Goal: Find specific page/section: Locate a particular part of the current website

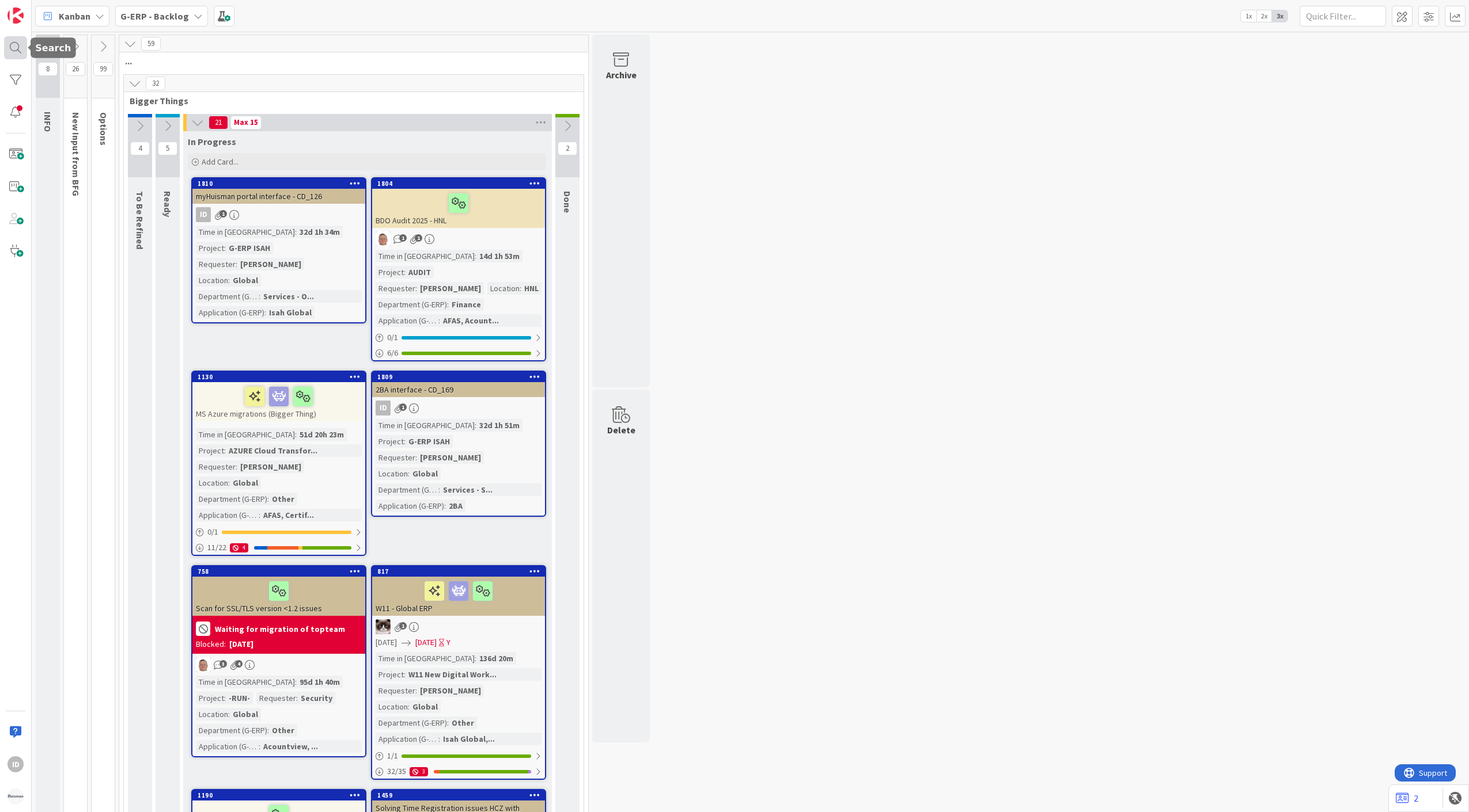
click at [11, 49] on div at bounding box center [16, 48] width 23 height 23
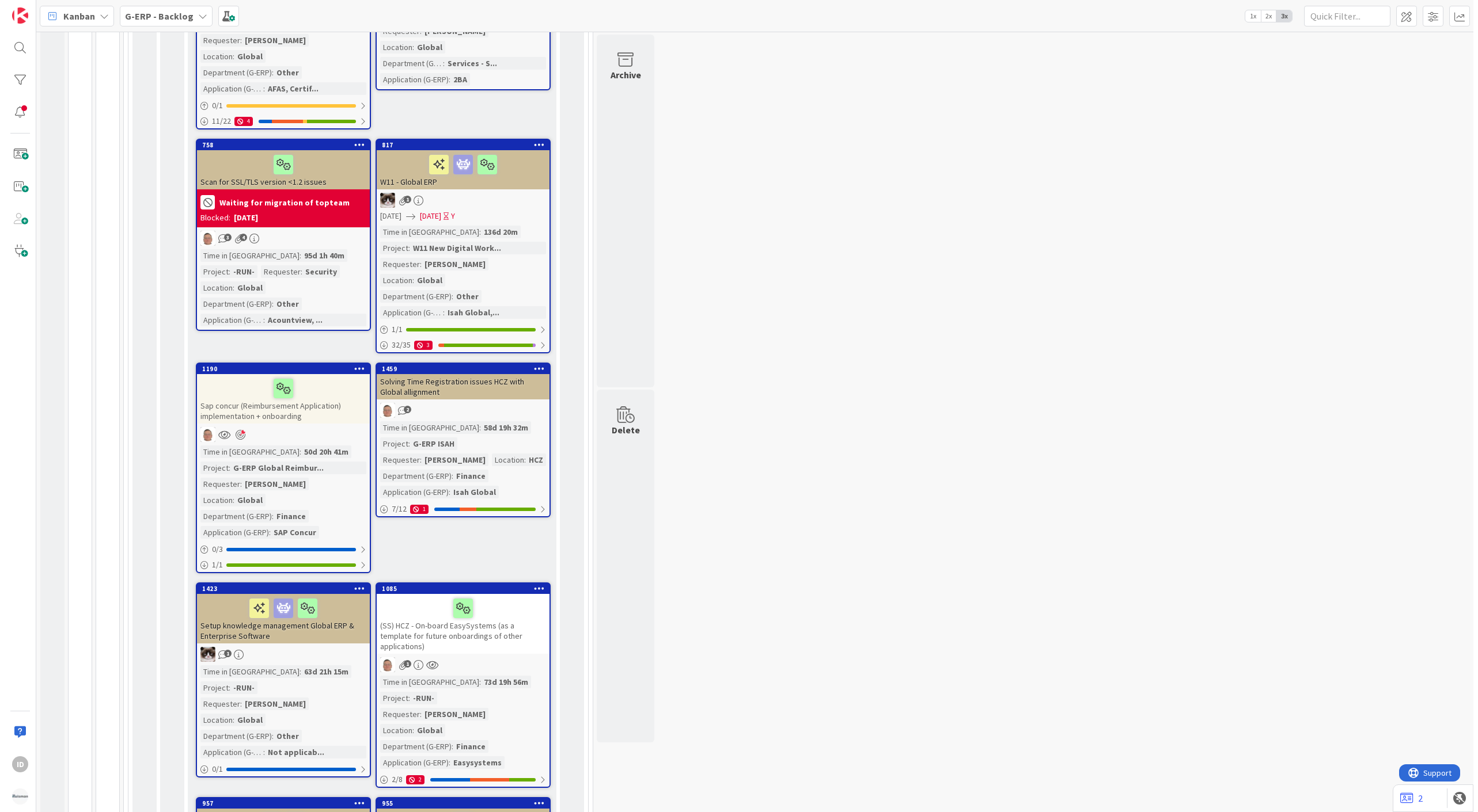
scroll to position [640, 0]
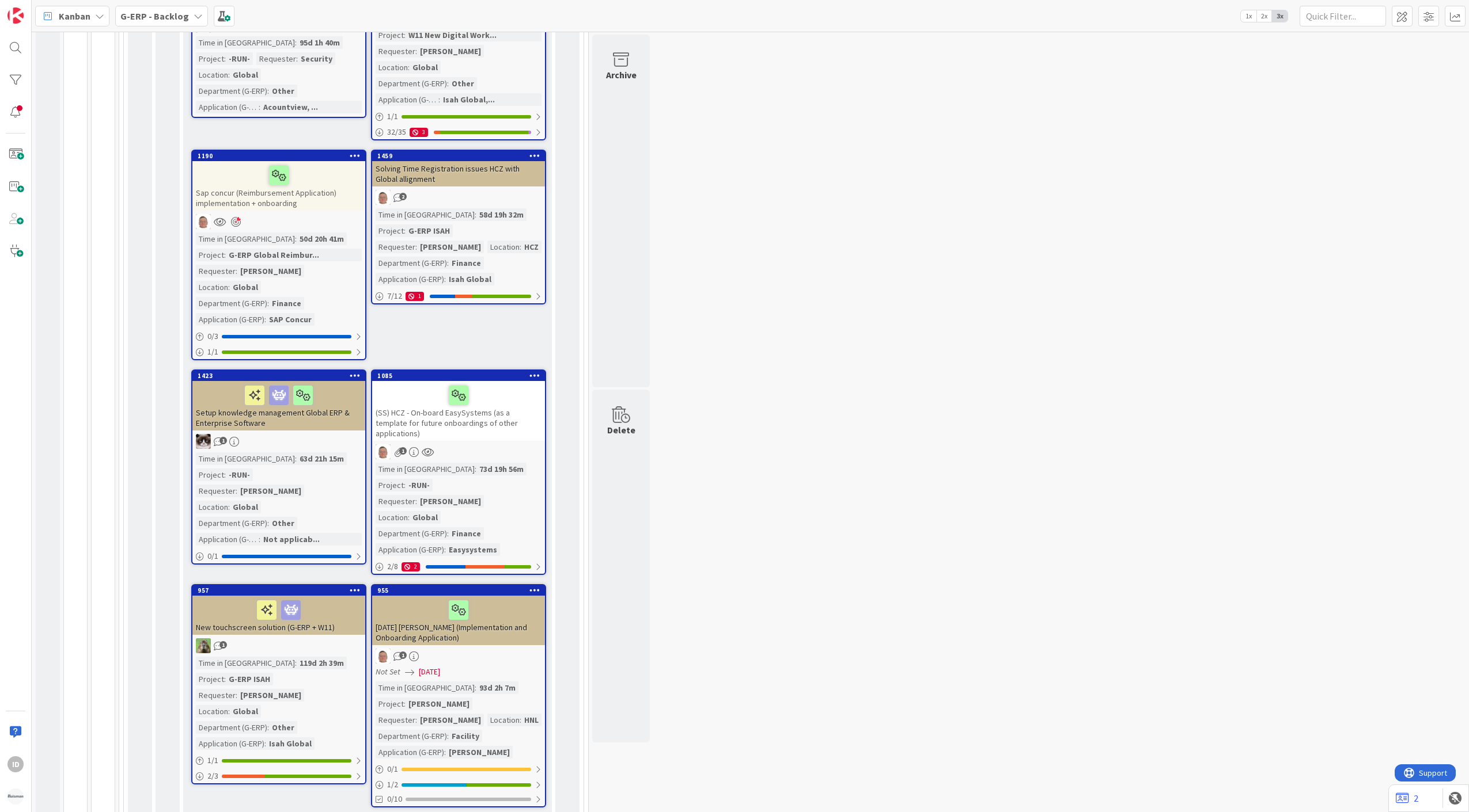
click at [495, 381] on div "(SS) HCZ - On-board EasySystems (as a template for future onboardings of other …" at bounding box center [458, 411] width 173 height 60
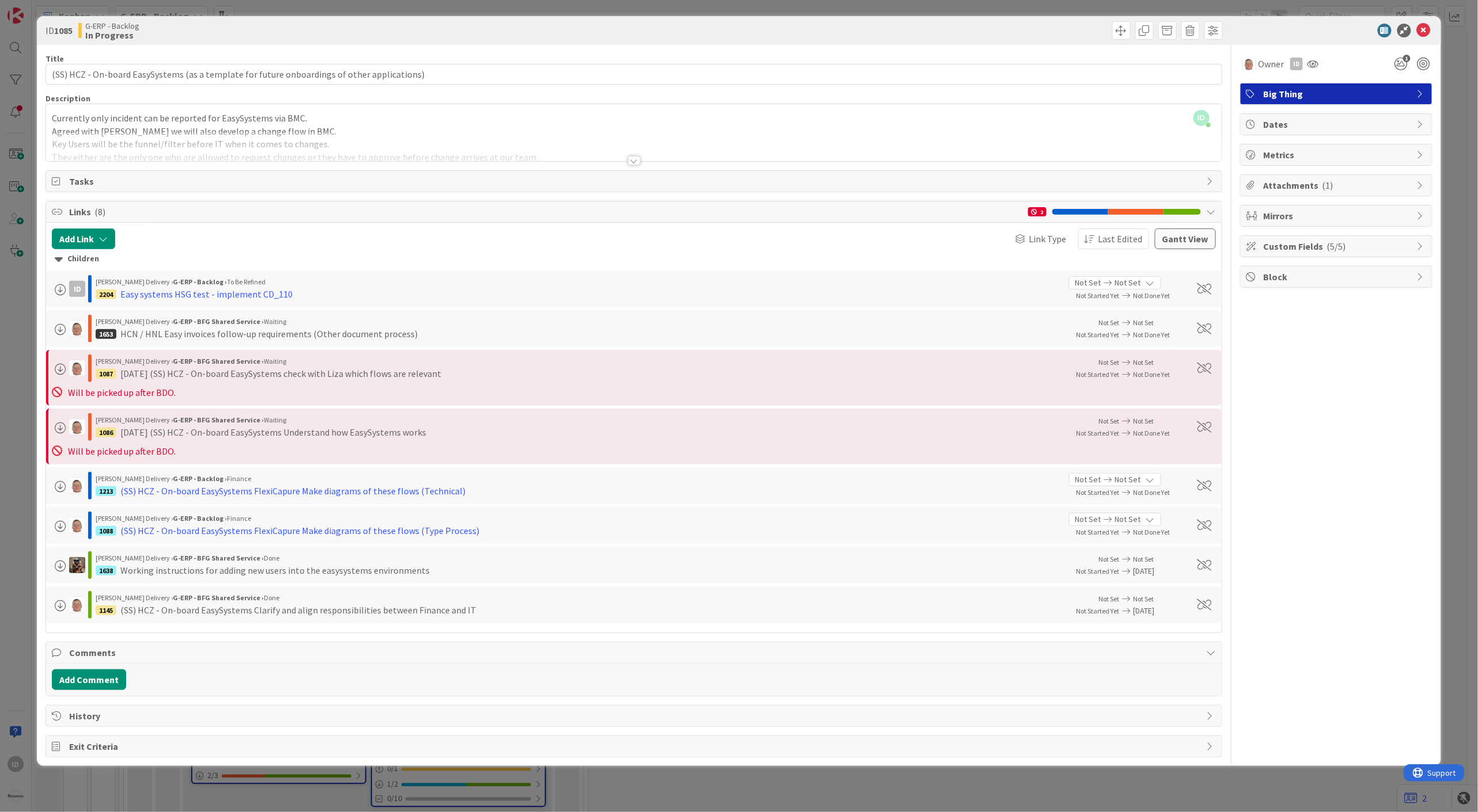
click at [643, 158] on div at bounding box center [634, 147] width 1176 height 29
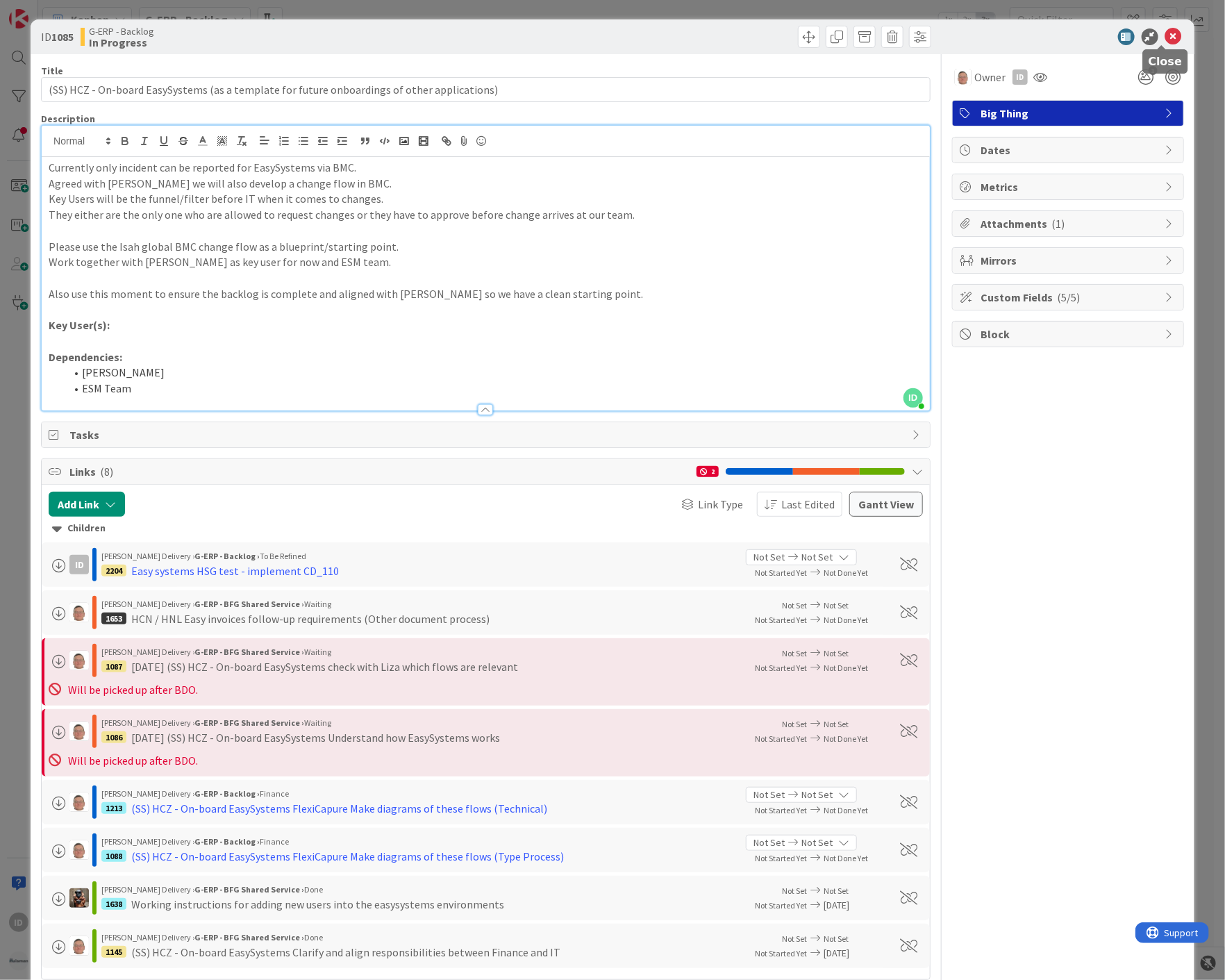
click at [1169, 37] on icon at bounding box center [1174, 37] width 17 height 17
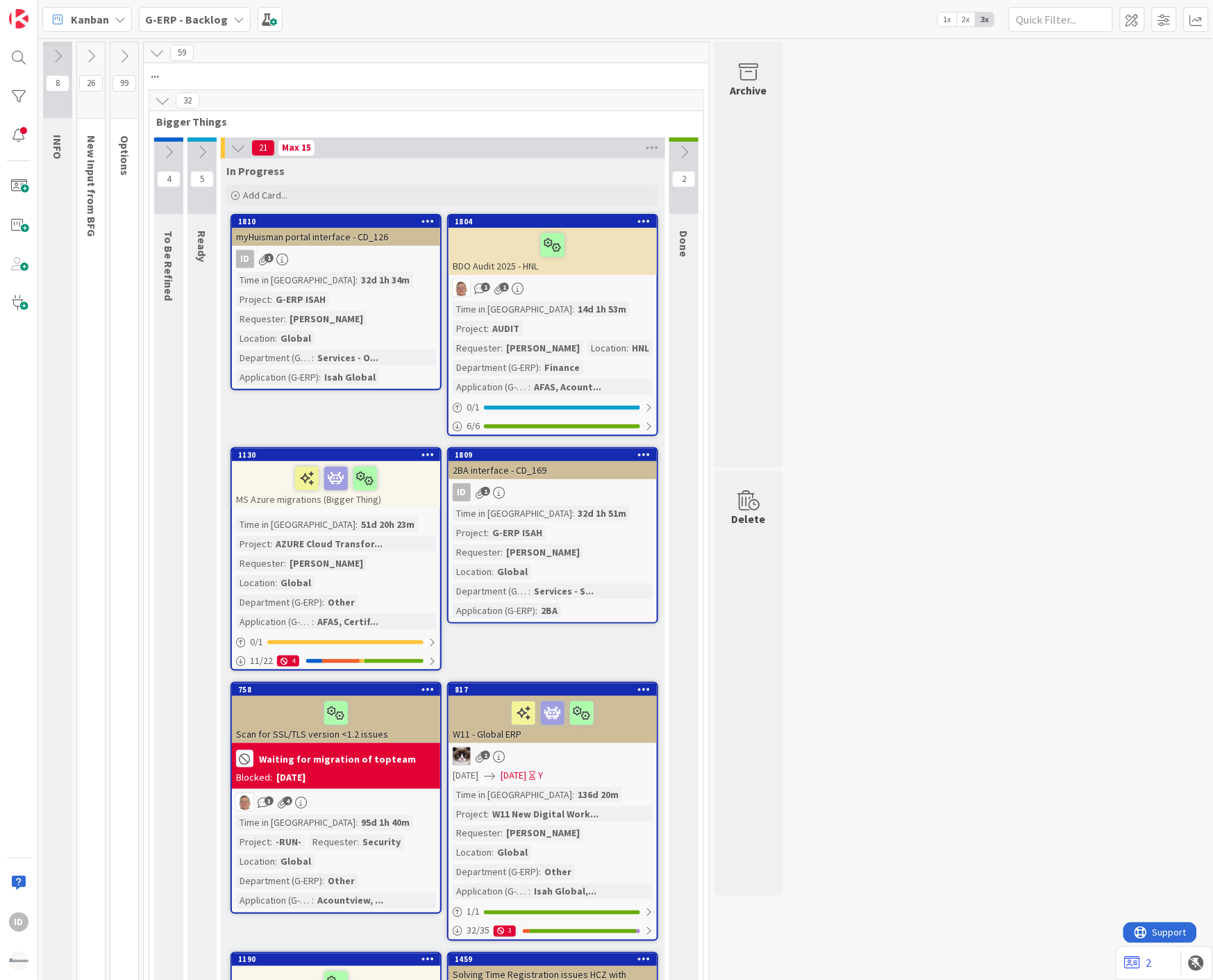
click at [19, 153] on div "ID" at bounding box center [19, 490] width 39 height 980
click at [21, 142] on div at bounding box center [19, 135] width 28 height 28
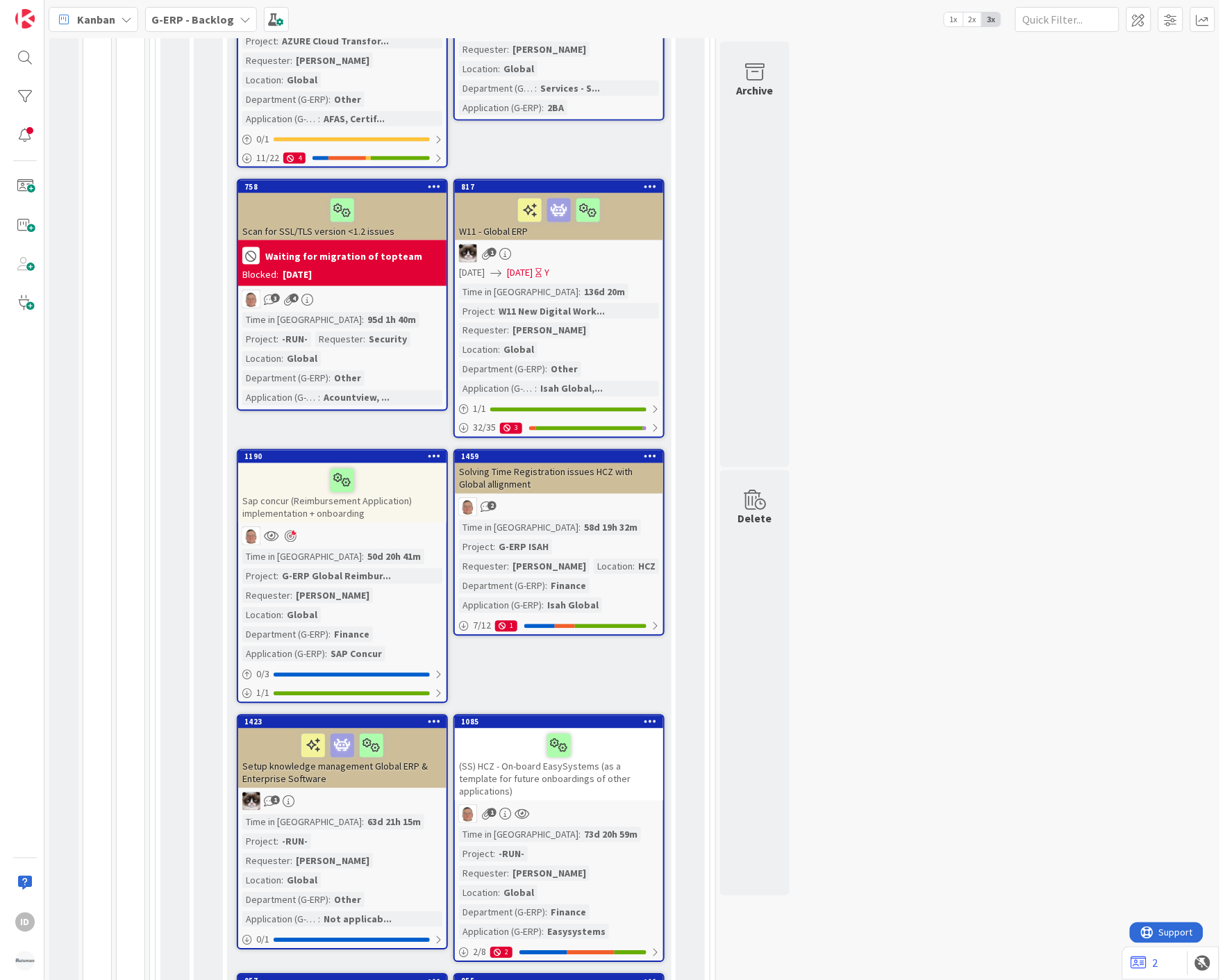
scroll to position [515, 0]
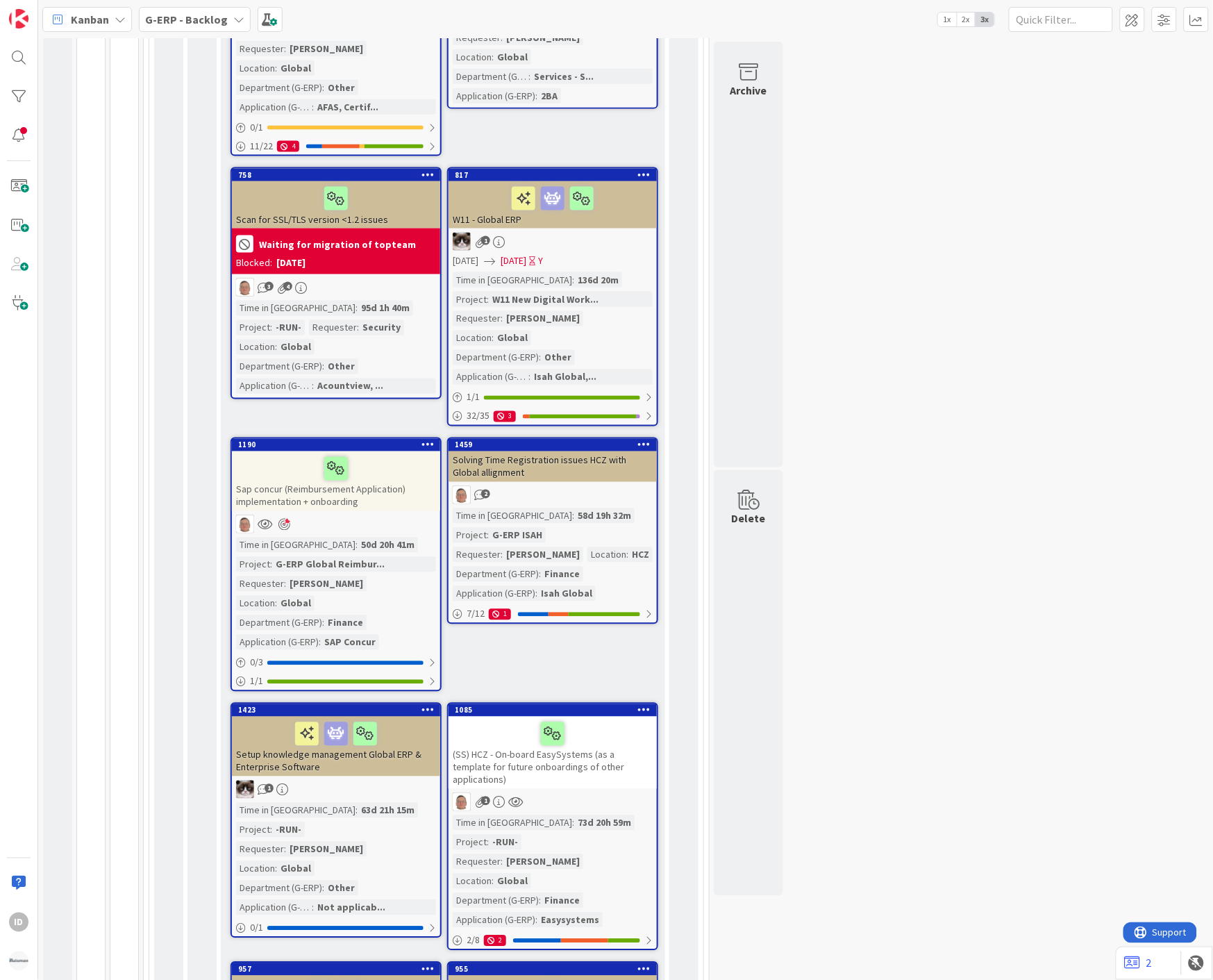
click at [568, 793] on div "1" at bounding box center [553, 802] width 209 height 18
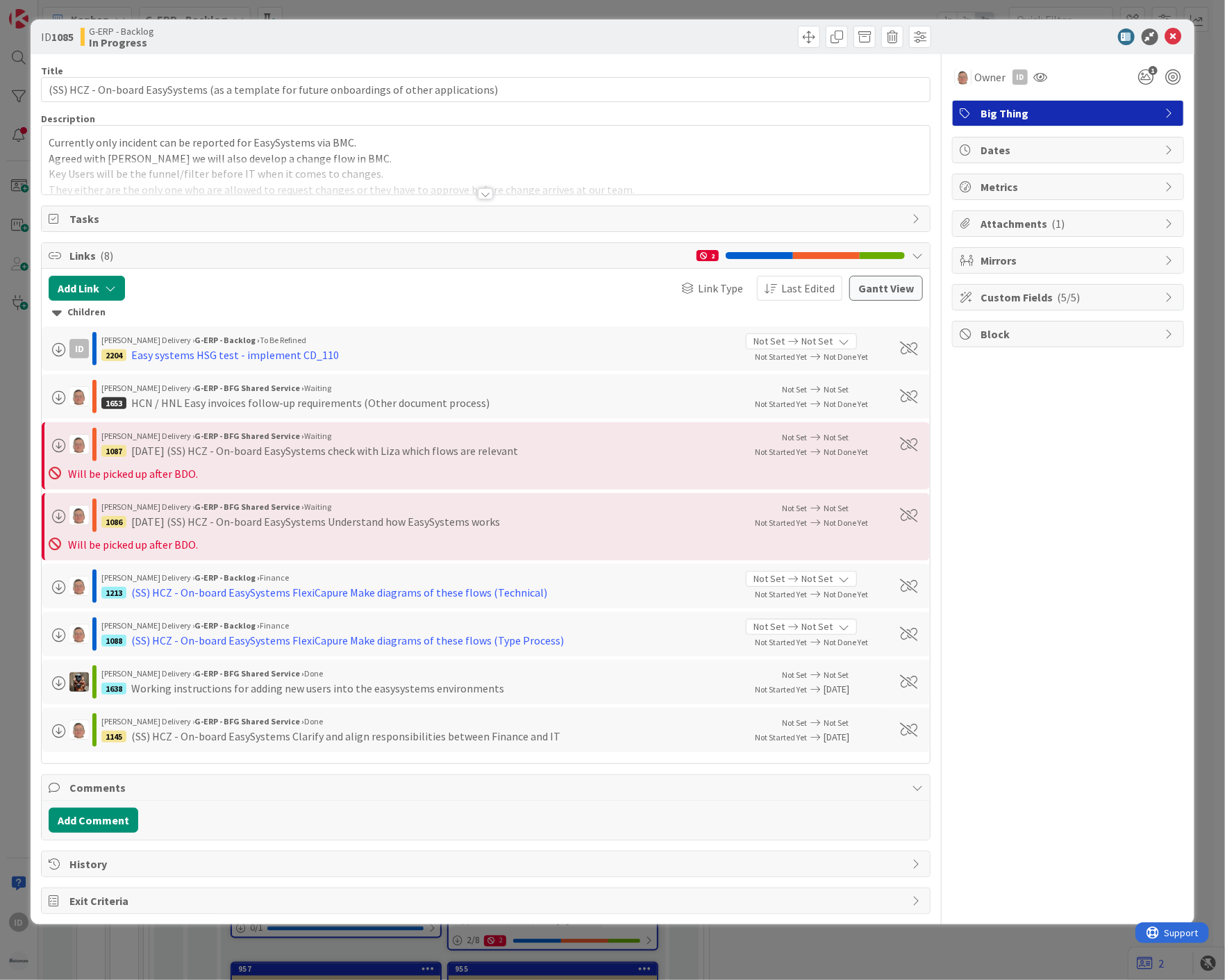
click at [488, 197] on div at bounding box center [484, 193] width 15 height 11
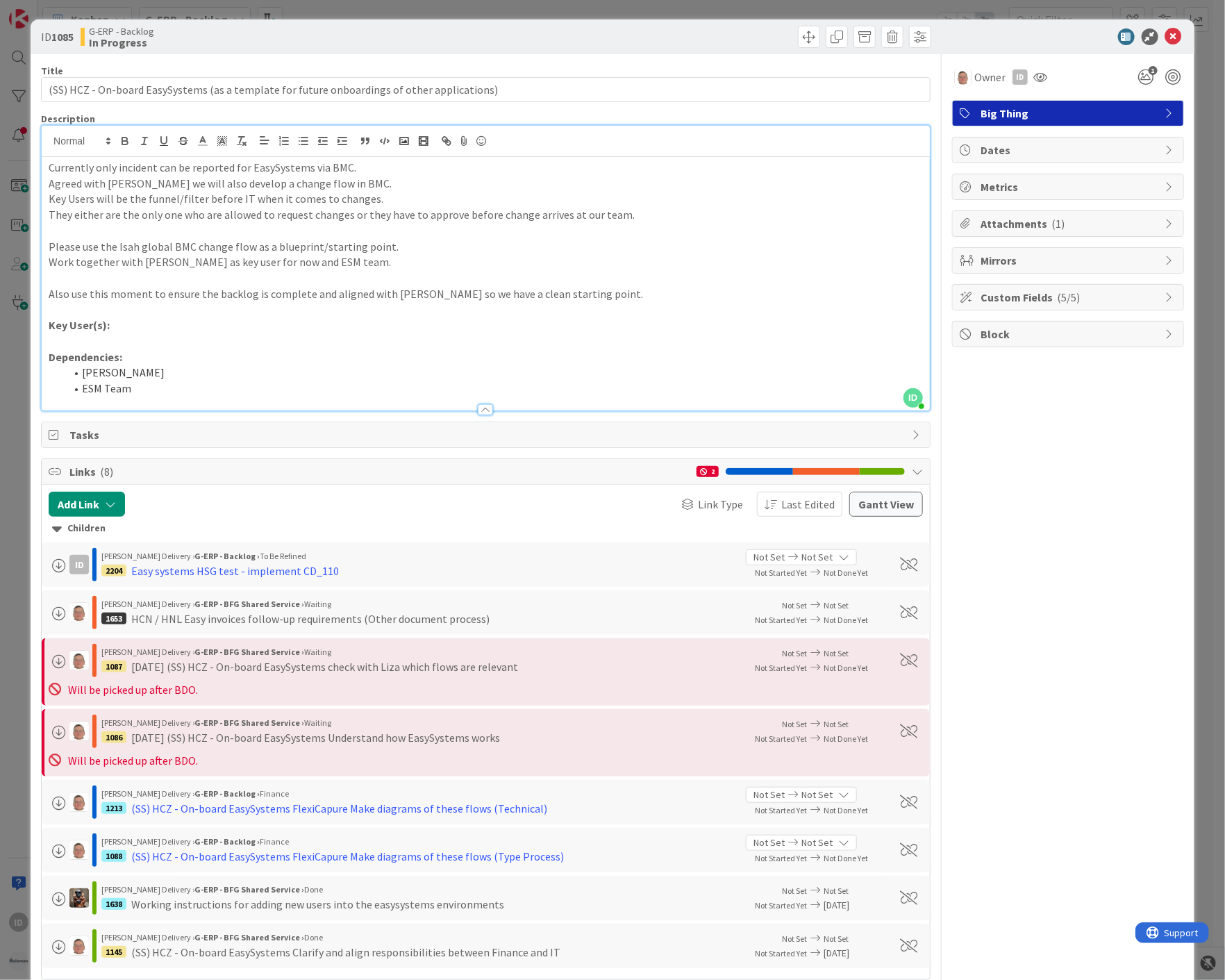
click at [1003, 223] on span "Attachments ( 1 )" at bounding box center [1070, 223] width 178 height 17
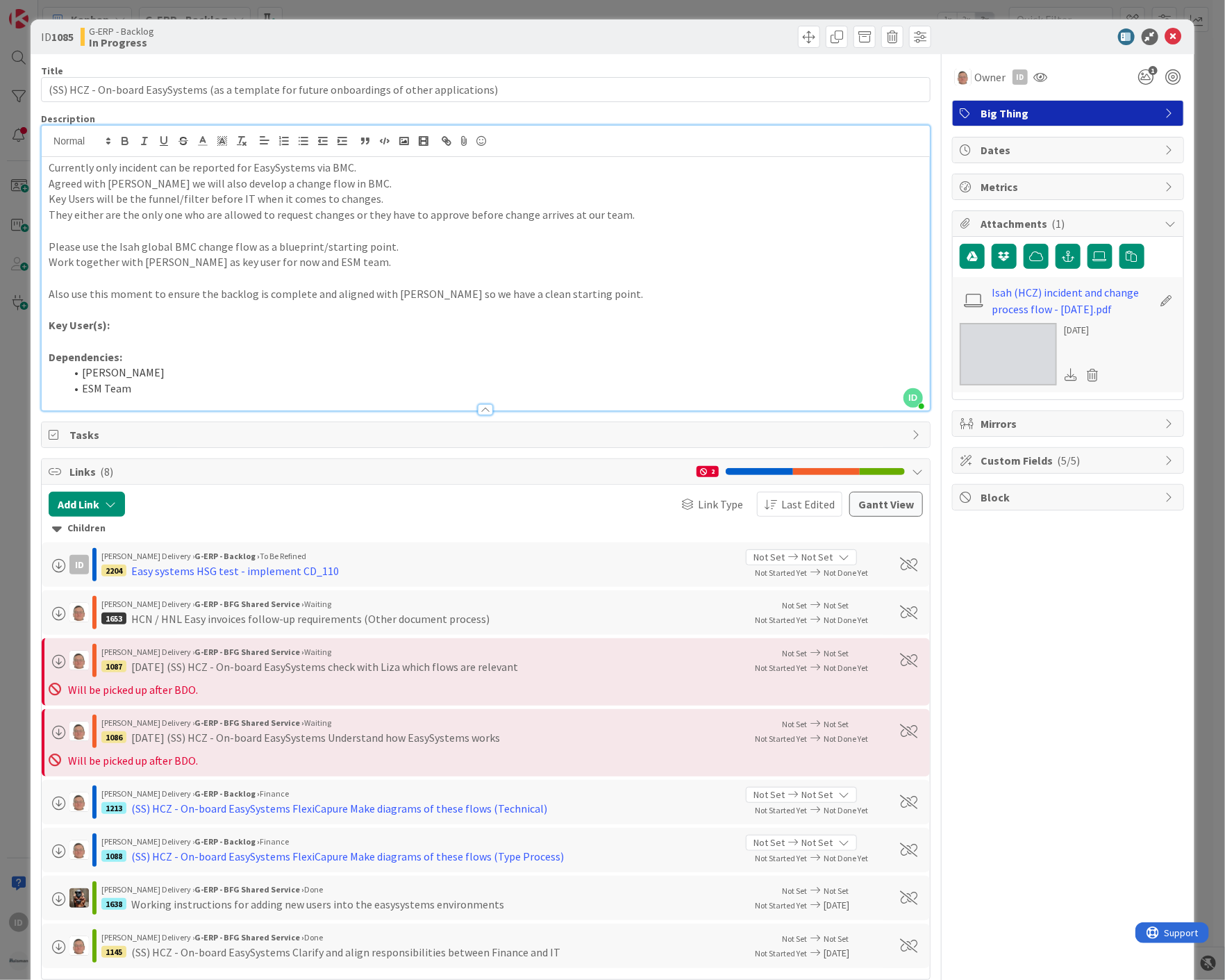
click at [1167, 40] on icon at bounding box center [1174, 37] width 17 height 17
